Goal: Task Accomplishment & Management: Use online tool/utility

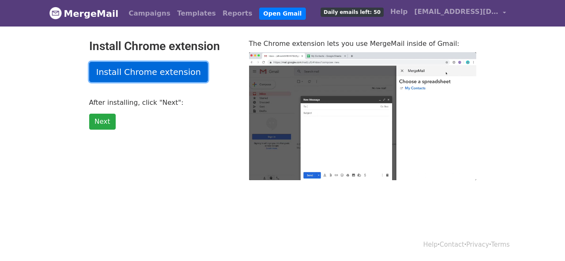
click at [141, 68] on link "Install Chrome extension" at bounding box center [148, 72] width 119 height 20
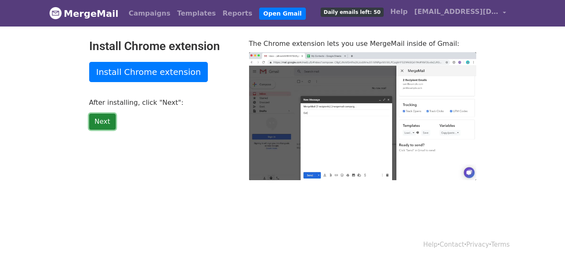
click at [100, 122] on link "Next" at bounding box center [102, 122] width 26 height 16
type input "65.31"
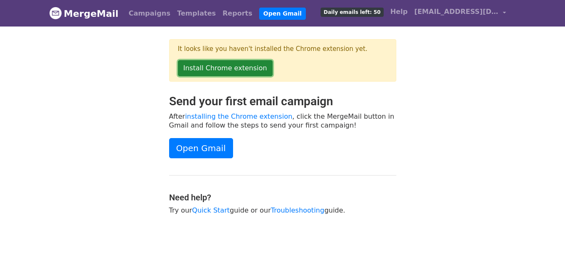
click at [191, 66] on link "Install Chrome extension" at bounding box center [225, 68] width 95 height 16
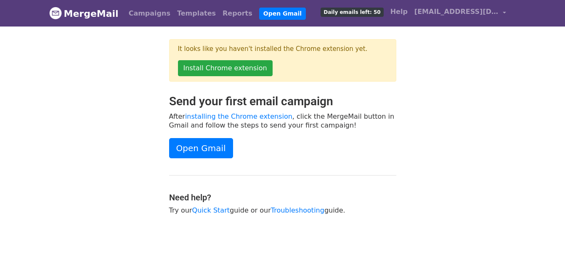
click at [145, 95] on div at bounding box center [103, 158] width 120 height 129
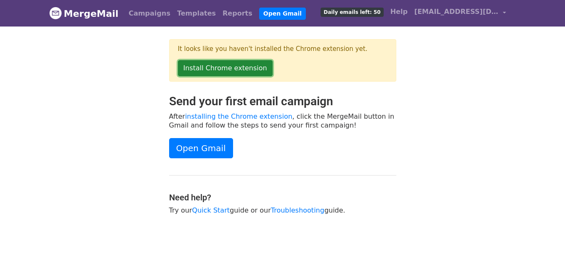
click at [188, 66] on link "Install Chrome extension" at bounding box center [225, 68] width 95 height 16
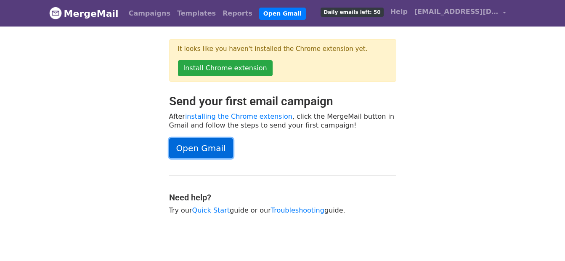
click at [210, 146] on link "Open Gmail" at bounding box center [201, 148] width 64 height 20
